Goal: Transaction & Acquisition: Purchase product/service

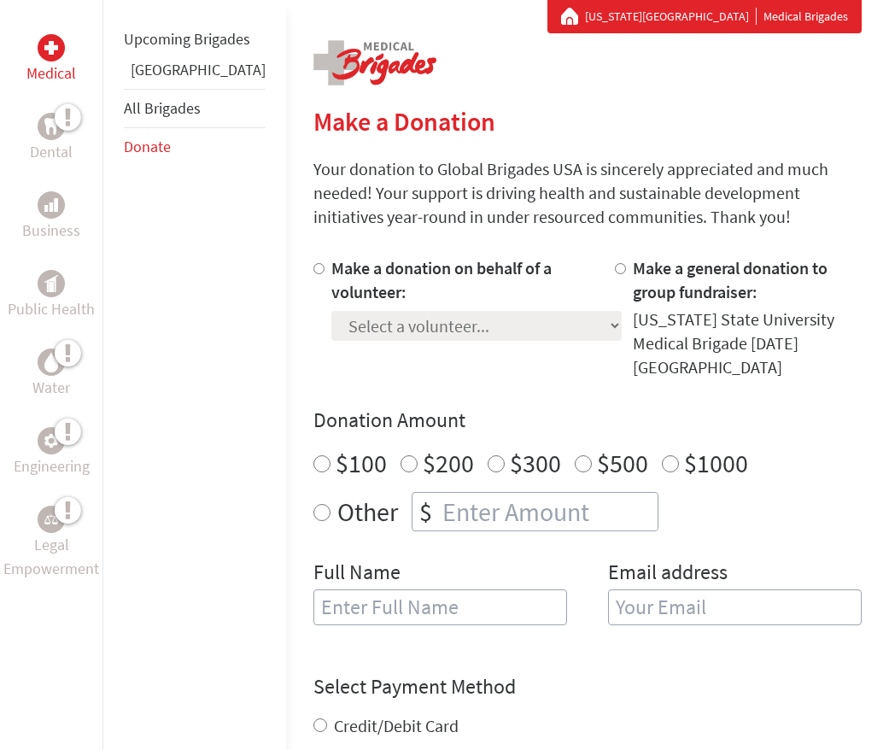
scroll to position [375, 0]
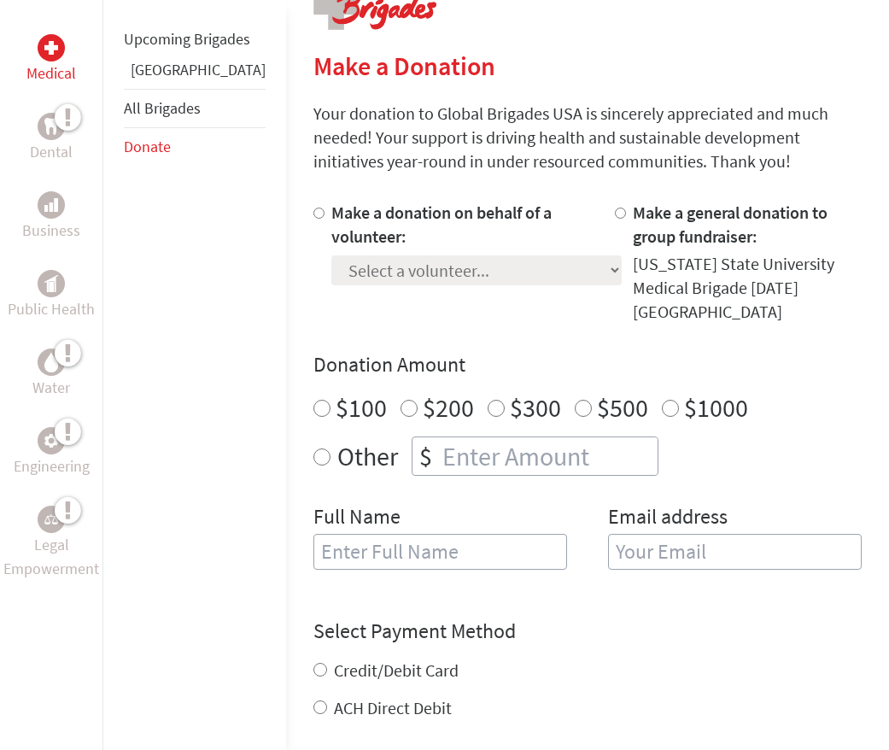
radio input "true"
click at [490, 439] on input "number" at bounding box center [548, 456] width 219 height 38
type input "12500"
click at [424, 534] on input "text" at bounding box center [440, 552] width 254 height 36
type input "i"
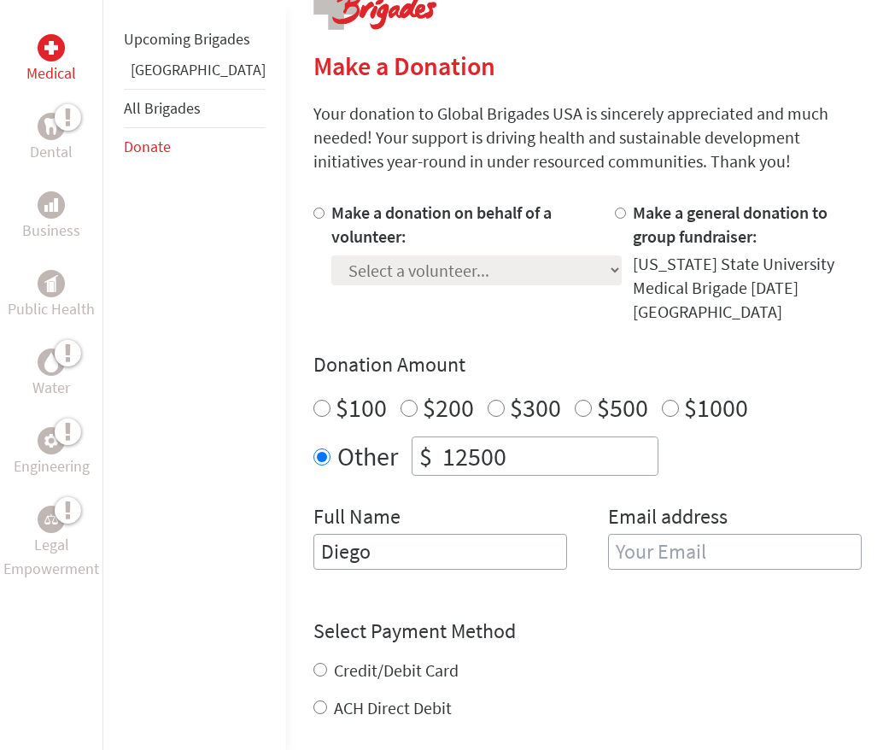
click at [672, 534] on input "email" at bounding box center [735, 552] width 254 height 36
click at [437, 537] on input "Diego" at bounding box center [440, 552] width 254 height 36
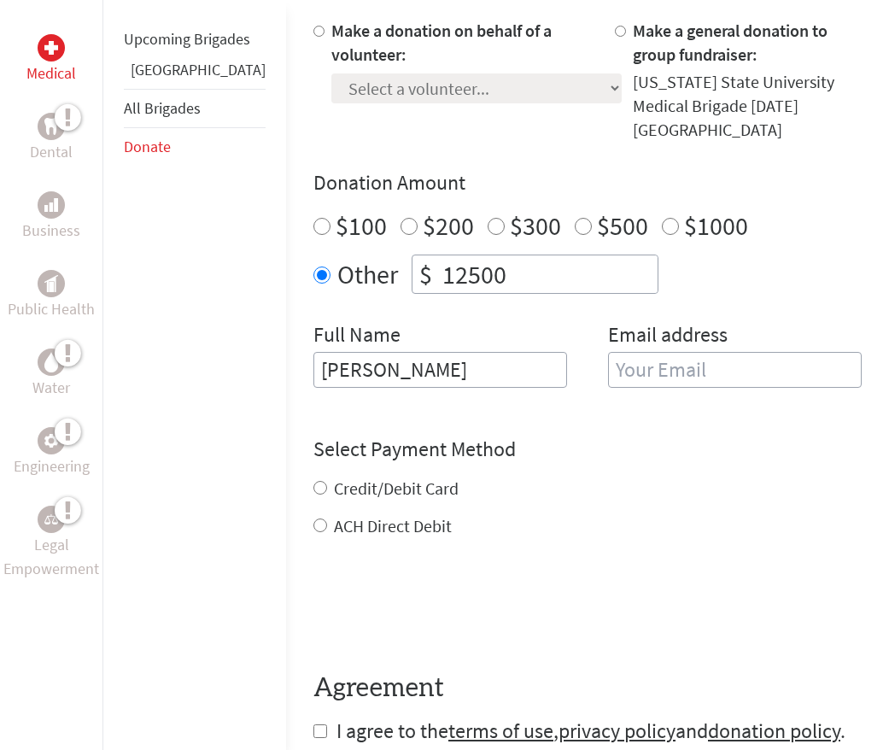
scroll to position [558, 0]
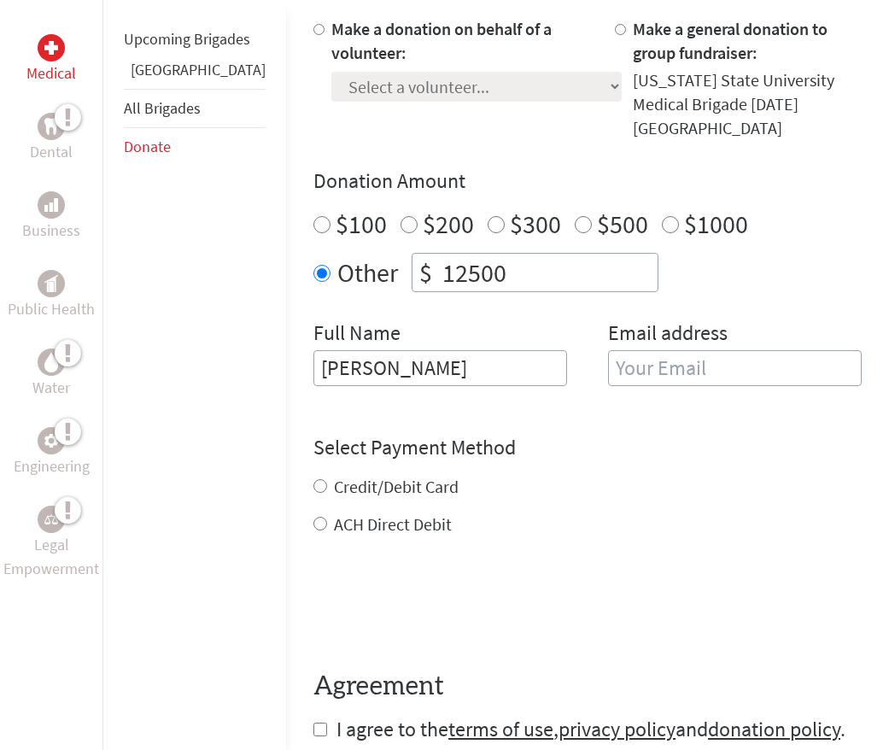
type input "[PERSON_NAME]"
click at [633, 350] on input "email" at bounding box center [735, 368] width 254 height 36
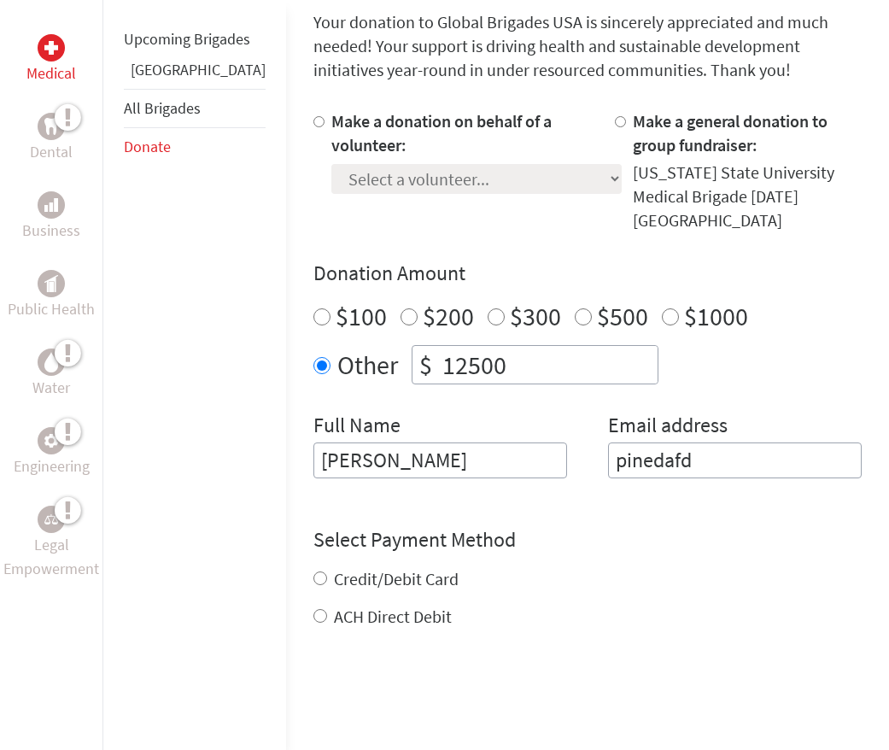
scroll to position [440, 0]
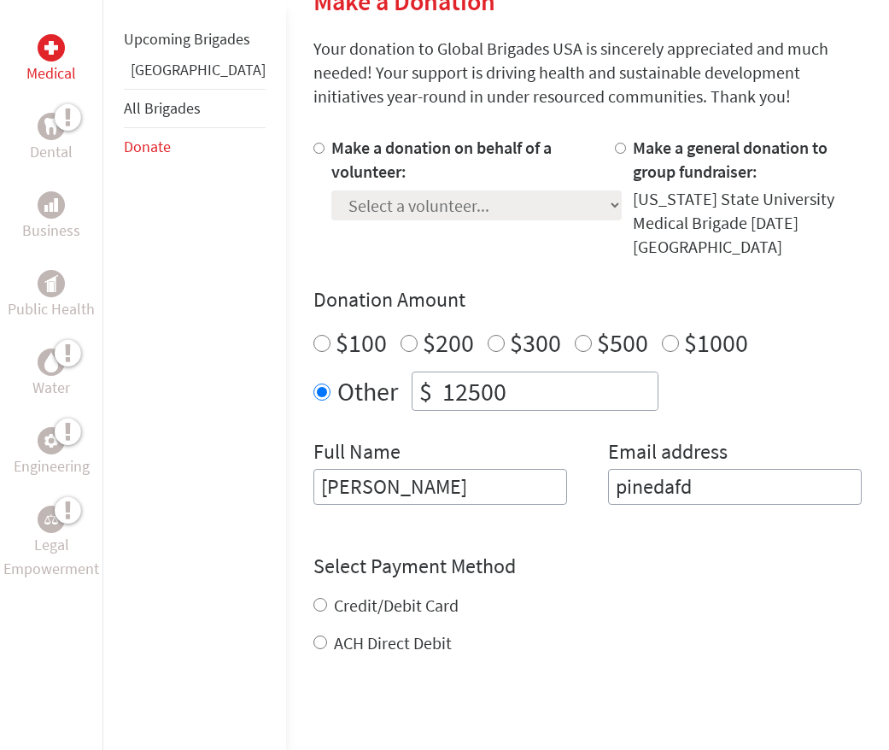
type input "pinedafd"
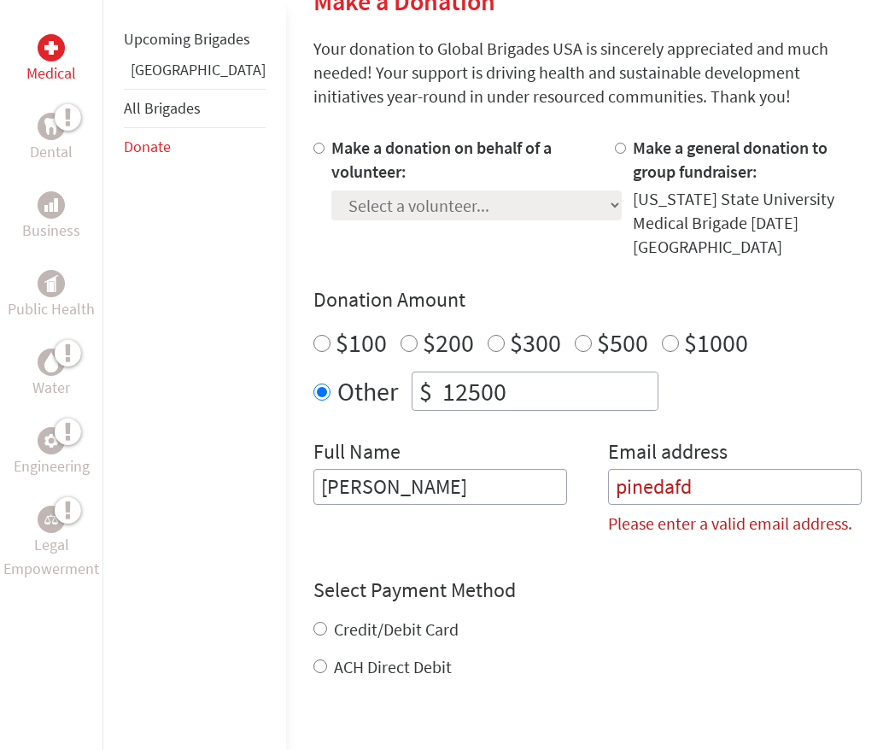
click at [331, 150] on label "Make a donation on behalf of a volunteer:" at bounding box center [441, 159] width 220 height 45
click at [313, 150] on input "Make a donation on behalf of a volunteer:" at bounding box center [318, 148] width 11 height 11
radio input "true"
click at [428, 207] on select "Select a volunteer... [PERSON_NAME] [PERSON_NAME] [PERSON_NAME] [PERSON_NAME] […" at bounding box center [476, 205] width 290 height 30
select select "5CBFFC3F-41C8-11F0-B8AC-42010A400003"
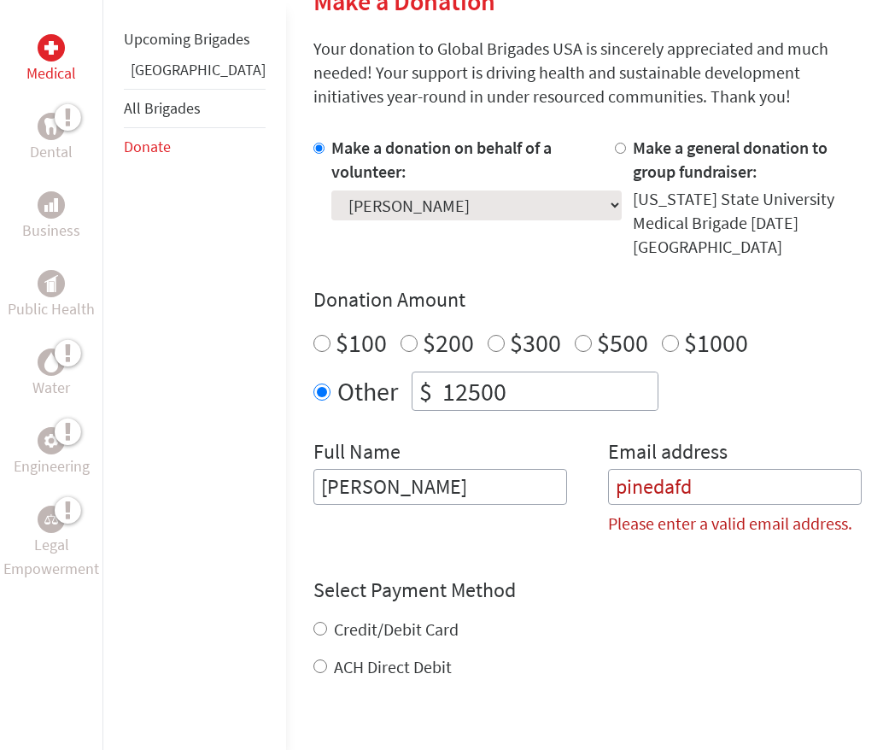
click at [331, 190] on select "Select a volunteer... [PERSON_NAME] [PERSON_NAME] [PERSON_NAME] [PERSON_NAME] […" at bounding box center [476, 205] width 290 height 30
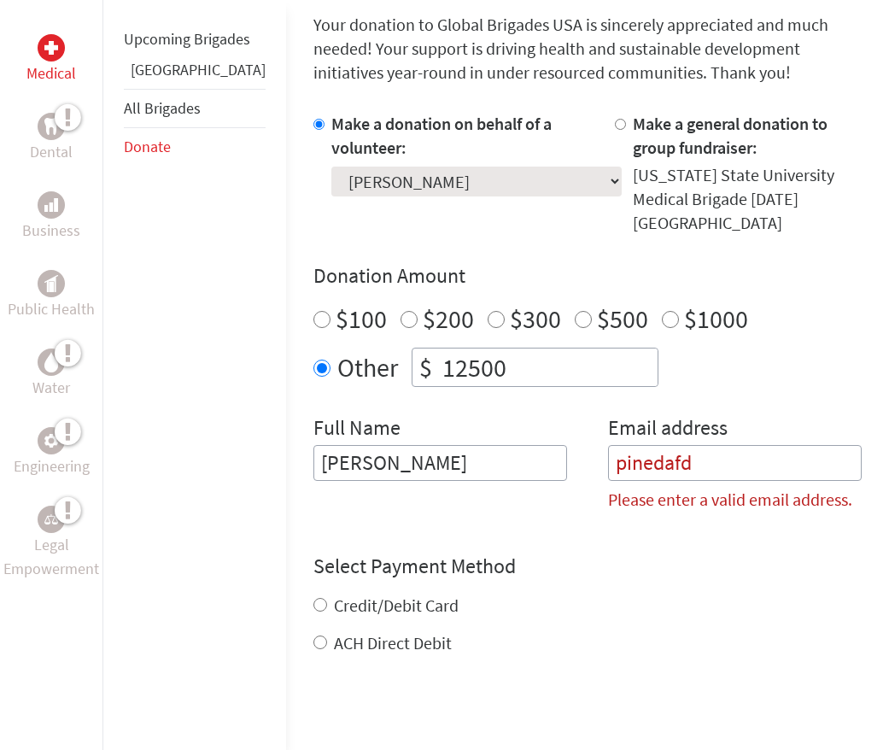
scroll to position [468, 0]
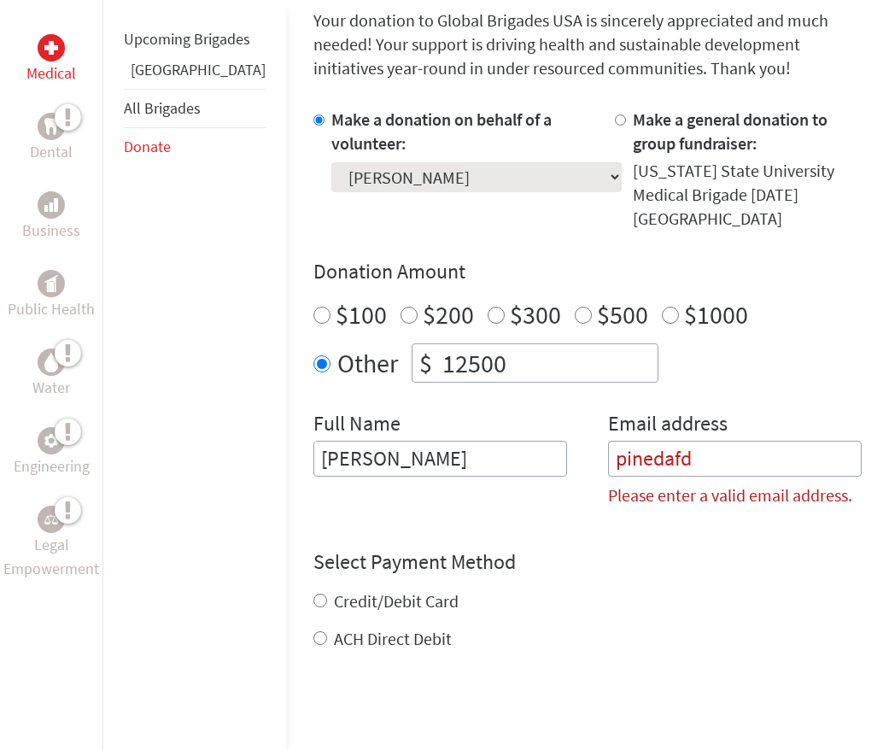
click at [684, 441] on input "pinedafd" at bounding box center [735, 459] width 254 height 36
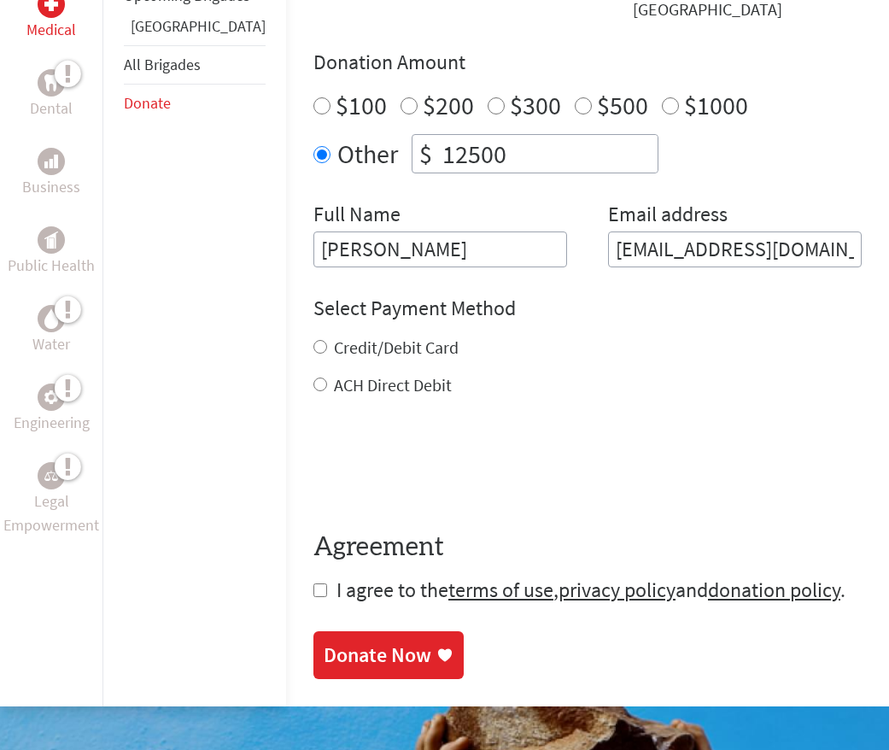
scroll to position [680, 0]
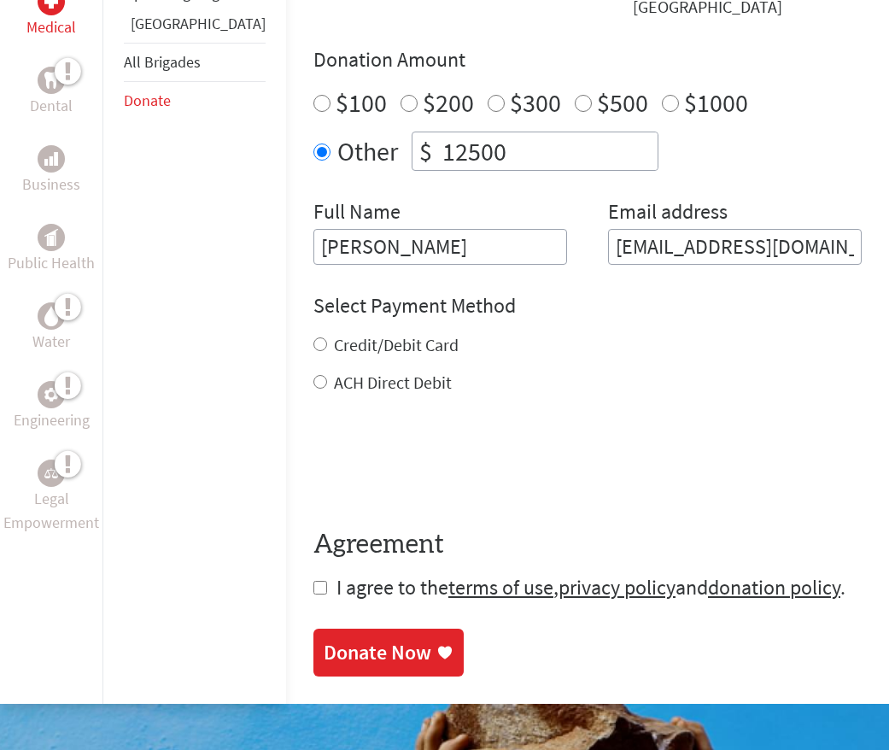
type input "[EMAIL_ADDRESS][DOMAIN_NAME]"
click at [347, 334] on label "Credit/Debit Card" at bounding box center [396, 344] width 125 height 21
click at [327, 337] on input "Credit/Debit Card" at bounding box center [320, 344] width 14 height 14
radio input "true"
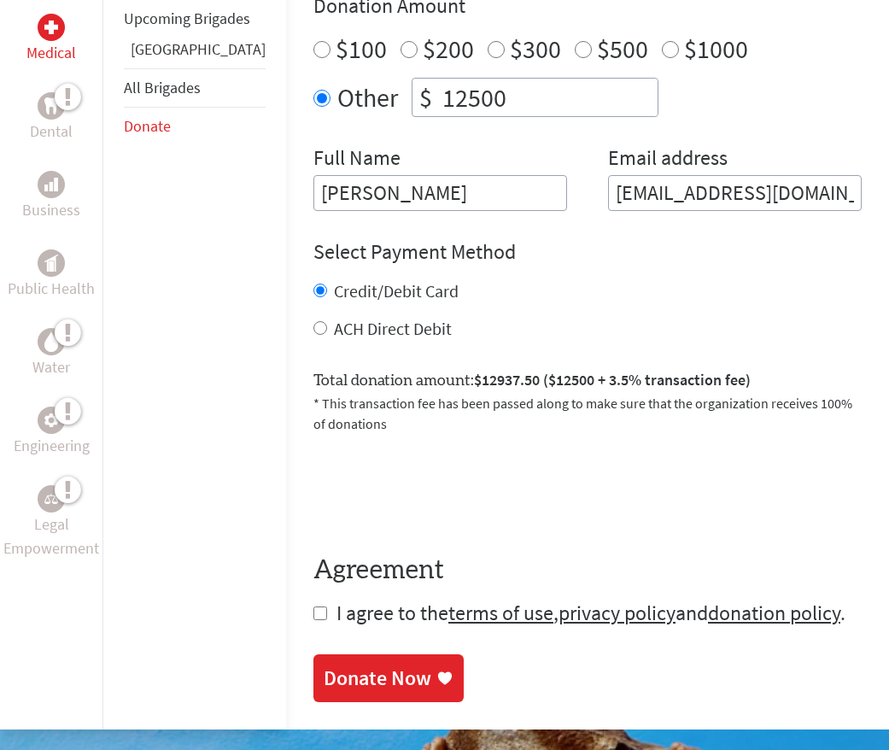
scroll to position [735, 0]
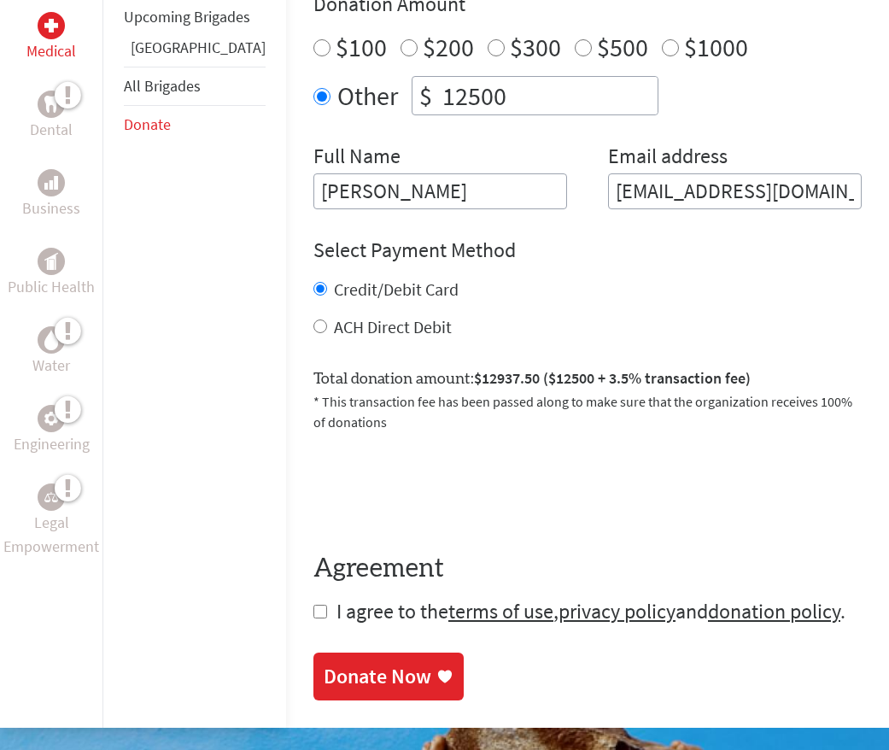
click at [313, 569] on form "Make a donation on behalf of a volunteer: Select a volunteer... [PERSON_NAME] […" at bounding box center [587, 232] width 548 height 785
click at [313, 604] on input "checkbox" at bounding box center [320, 611] width 14 height 14
checkbox input "true"
click at [366, 664] on div "Donate Now" at bounding box center [389, 677] width 130 height 27
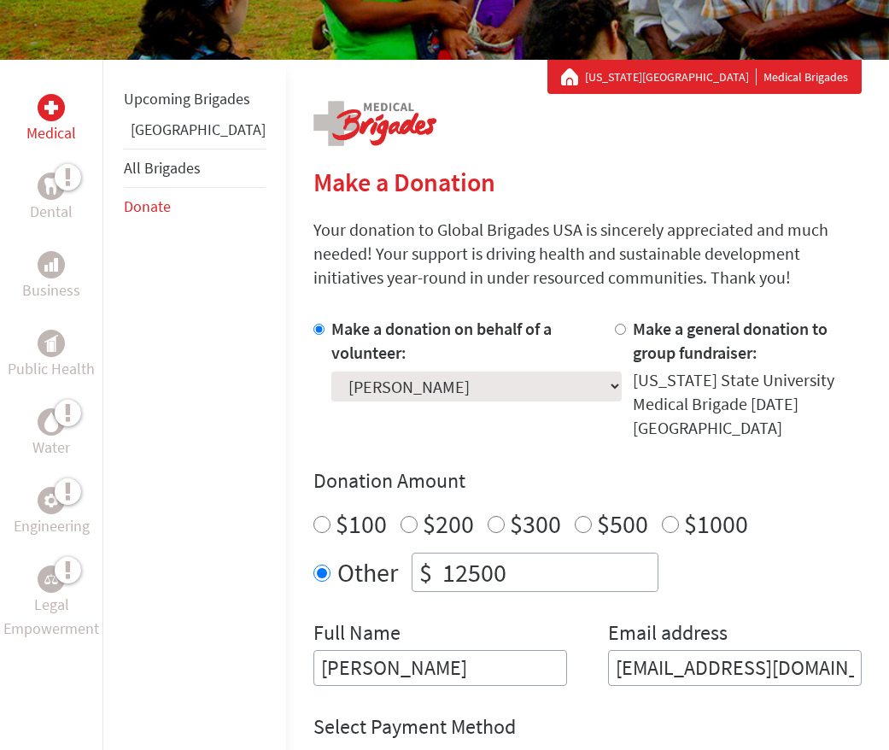
scroll to position [398, 0]
